Goal: Use online tool/utility: Utilize a website feature to perform a specific function

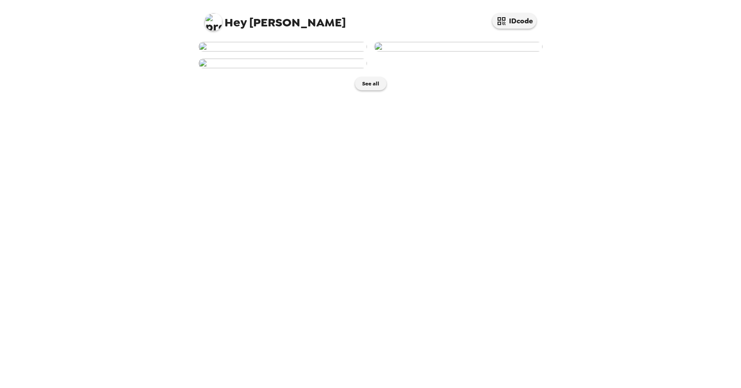
click at [457, 52] on img at bounding box center [458, 47] width 168 height 10
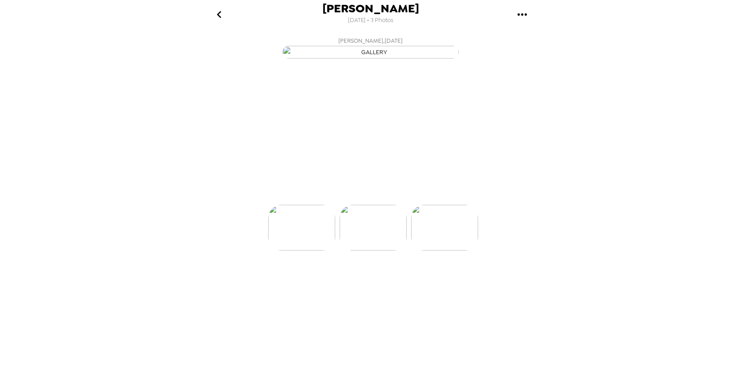
scroll to position [0, 71]
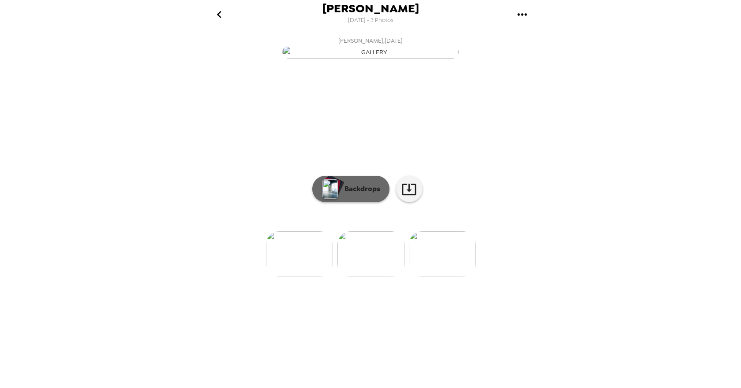
click at [366, 194] on p "Backdrops" at bounding box center [360, 189] width 40 height 11
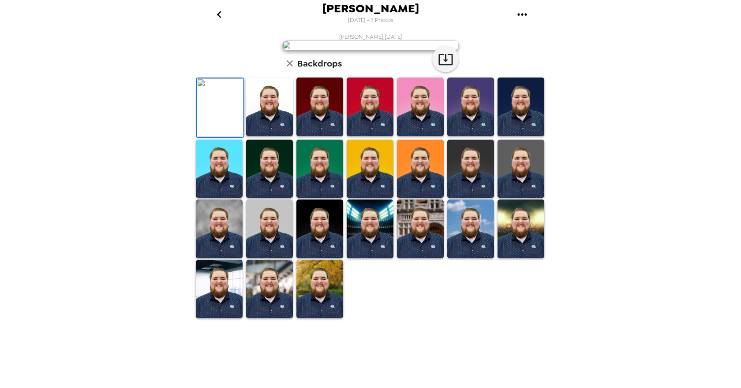
scroll to position [142, 0]
click at [305, 319] on img at bounding box center [319, 289] width 47 height 59
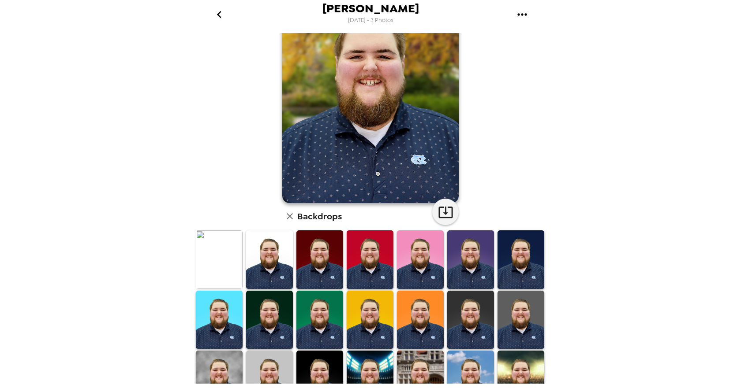
scroll to position [141, 0]
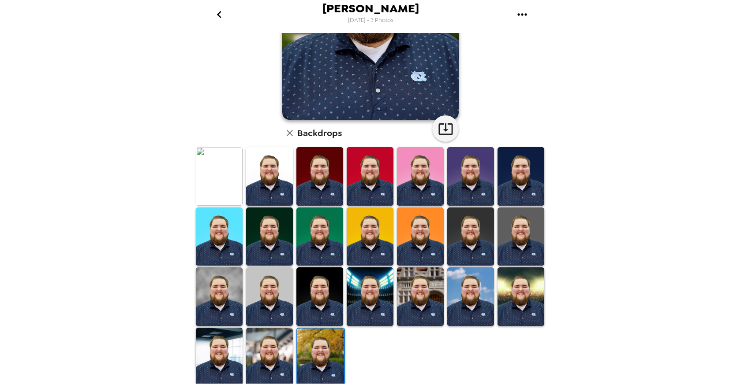
click at [283, 175] on img at bounding box center [269, 176] width 47 height 59
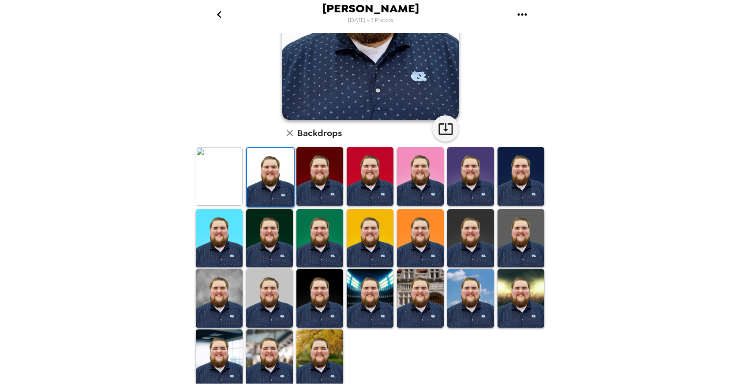
click at [222, 347] on img at bounding box center [219, 359] width 47 height 59
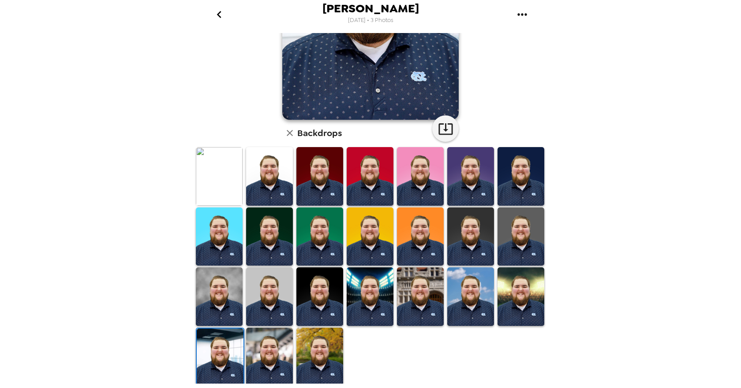
scroll to position [0, 0]
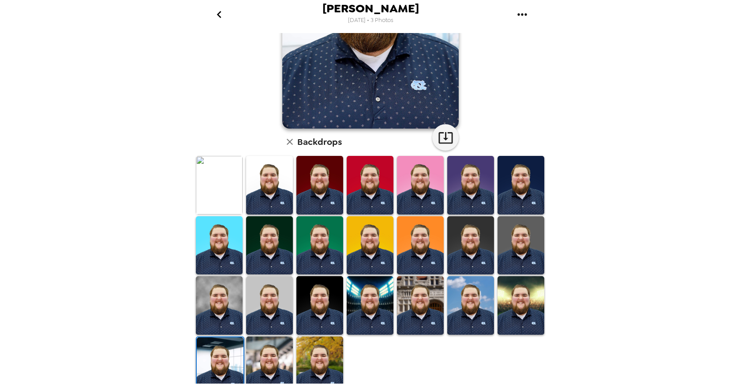
click at [280, 359] on img at bounding box center [269, 366] width 47 height 59
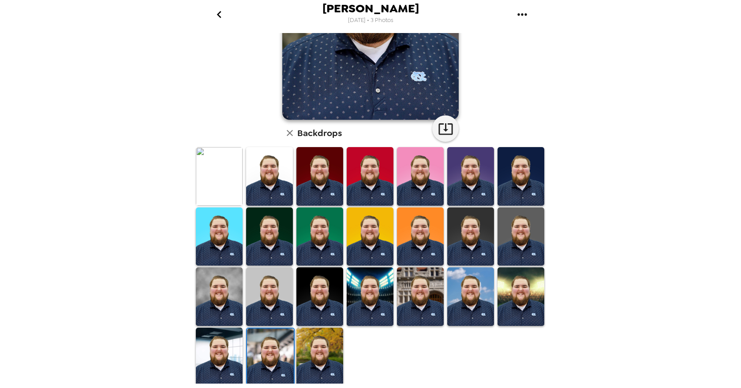
click at [317, 345] on img at bounding box center [319, 357] width 47 height 59
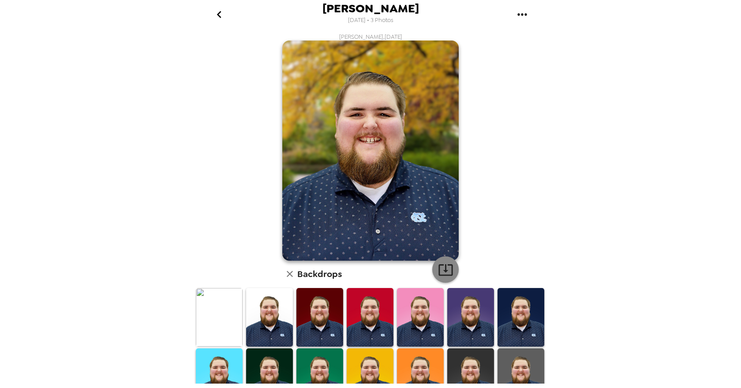
click at [444, 267] on icon "button" at bounding box center [445, 269] width 15 height 15
